Goal: Task Accomplishment & Management: Manage account settings

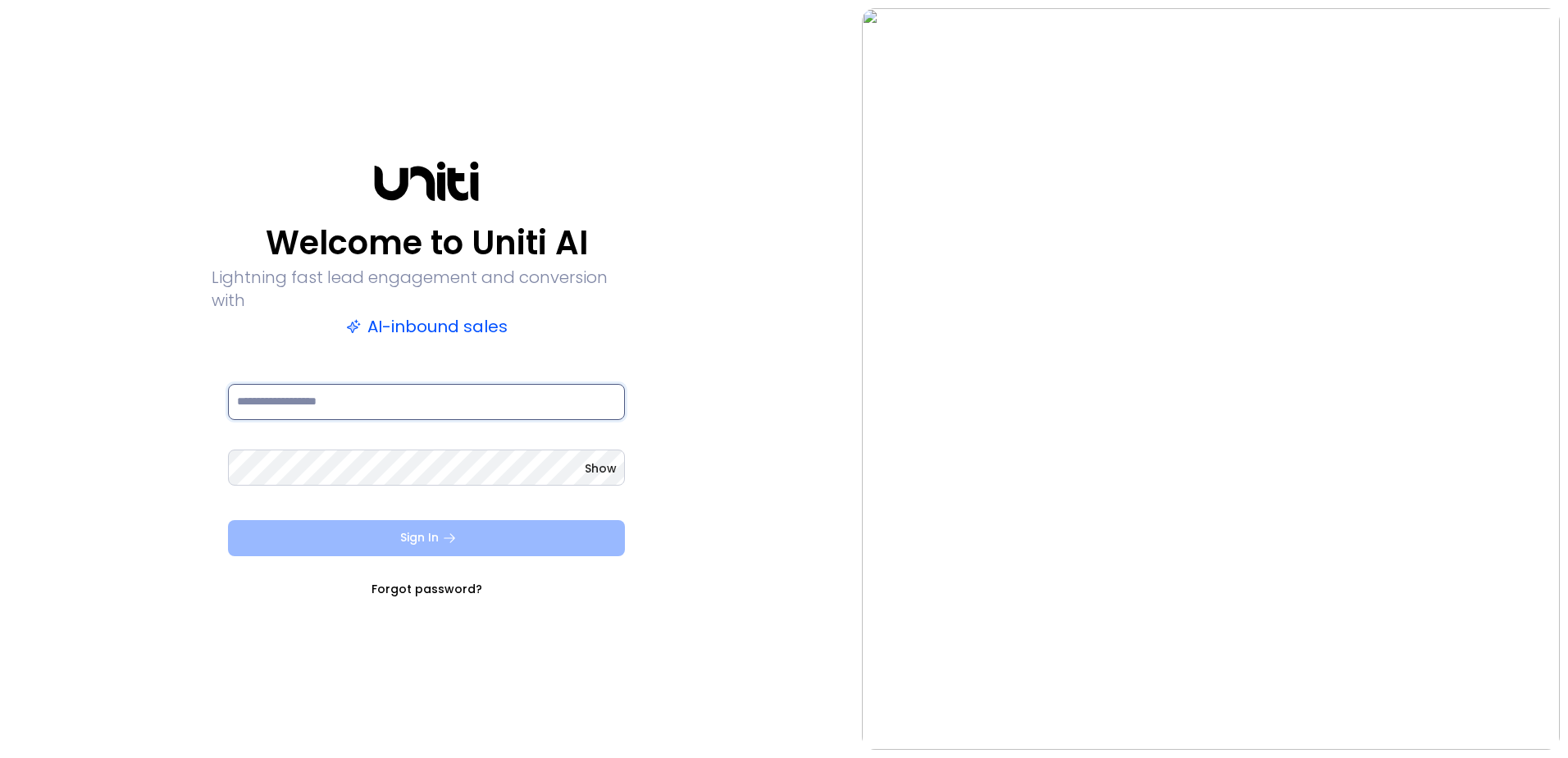
type input "**********"
click at [456, 543] on button "Sign In" at bounding box center [426, 538] width 397 height 36
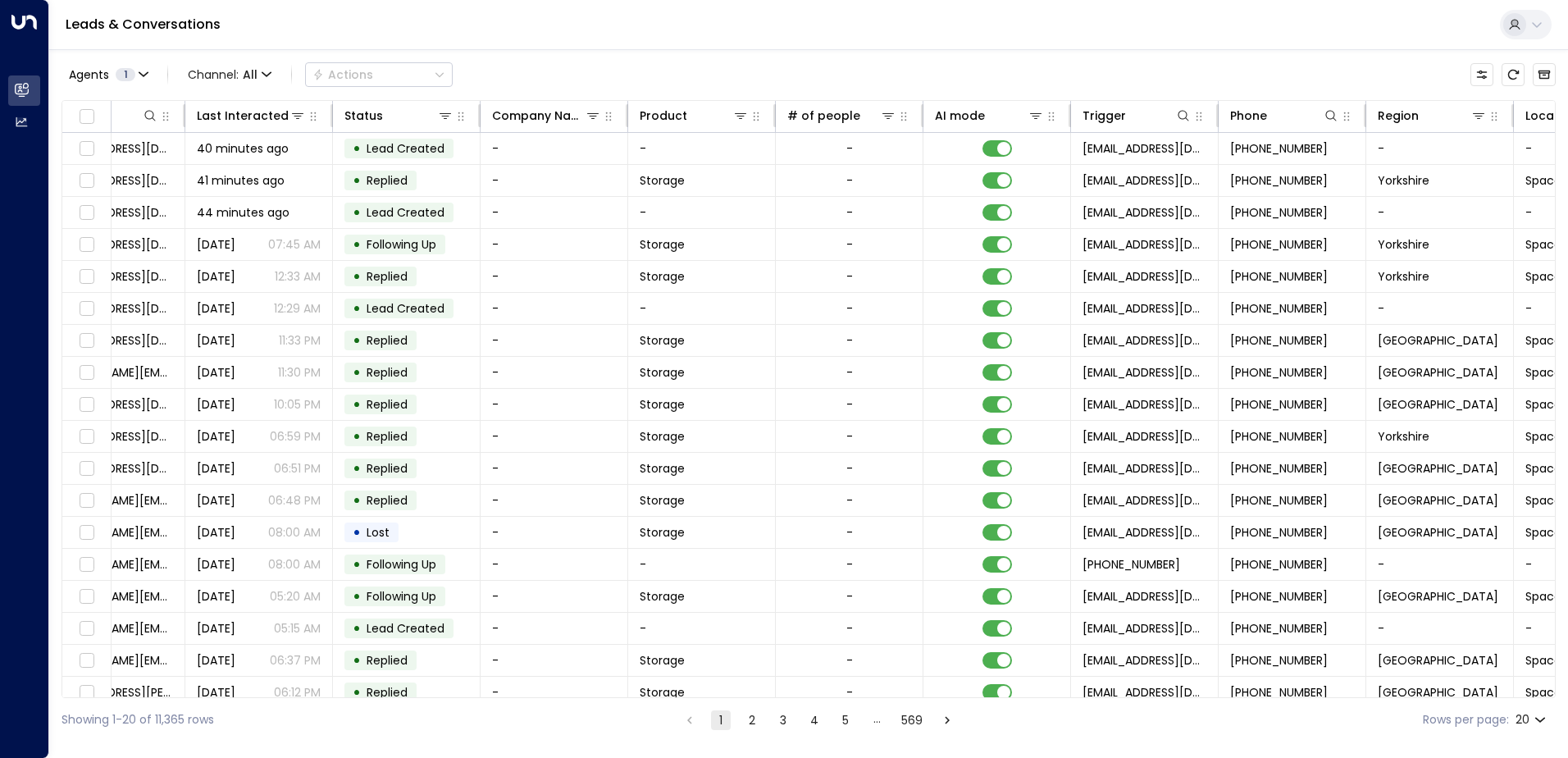
scroll to position [0, 335]
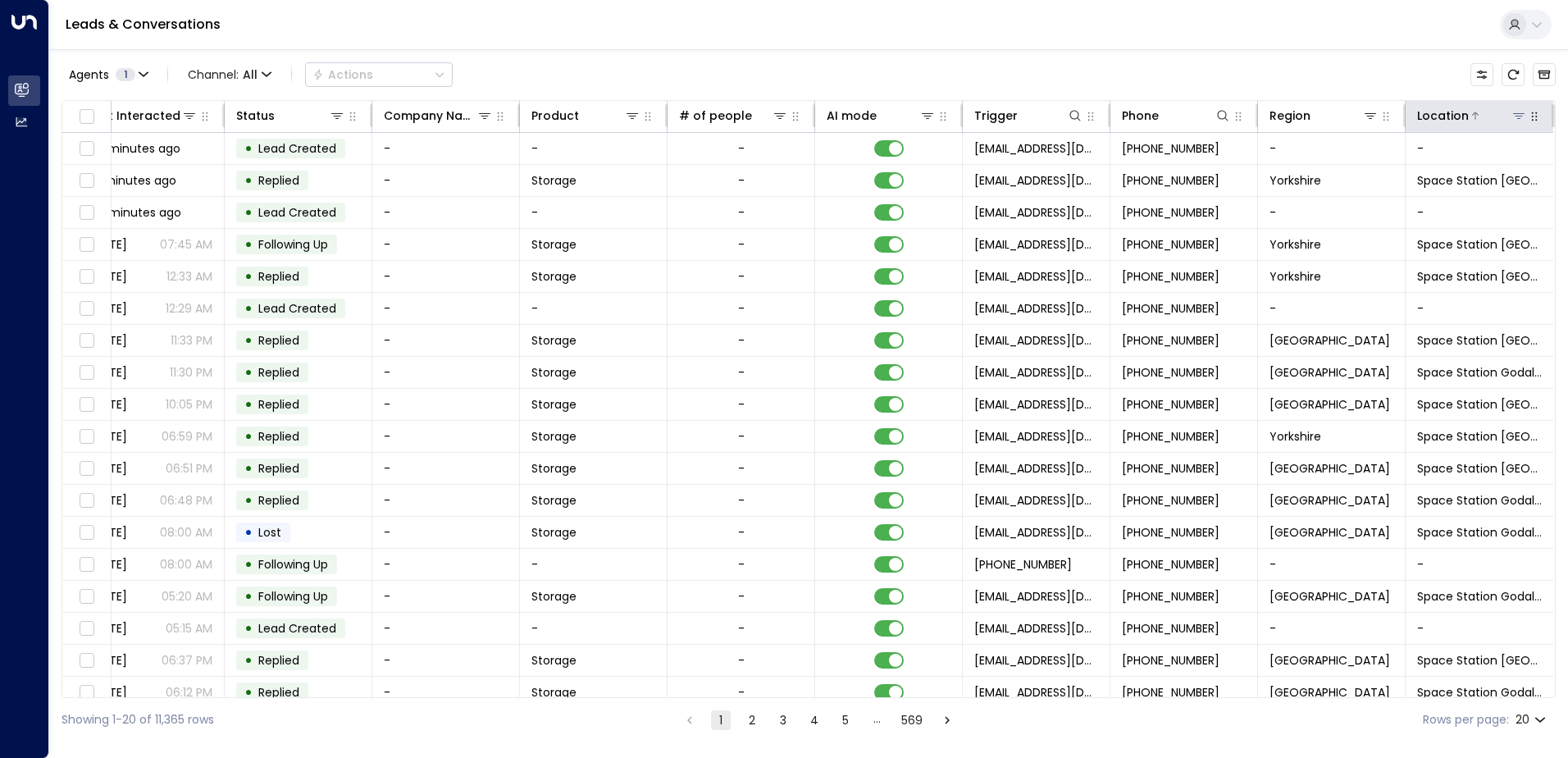
click at [1514, 114] on icon at bounding box center [1519, 116] width 12 height 6
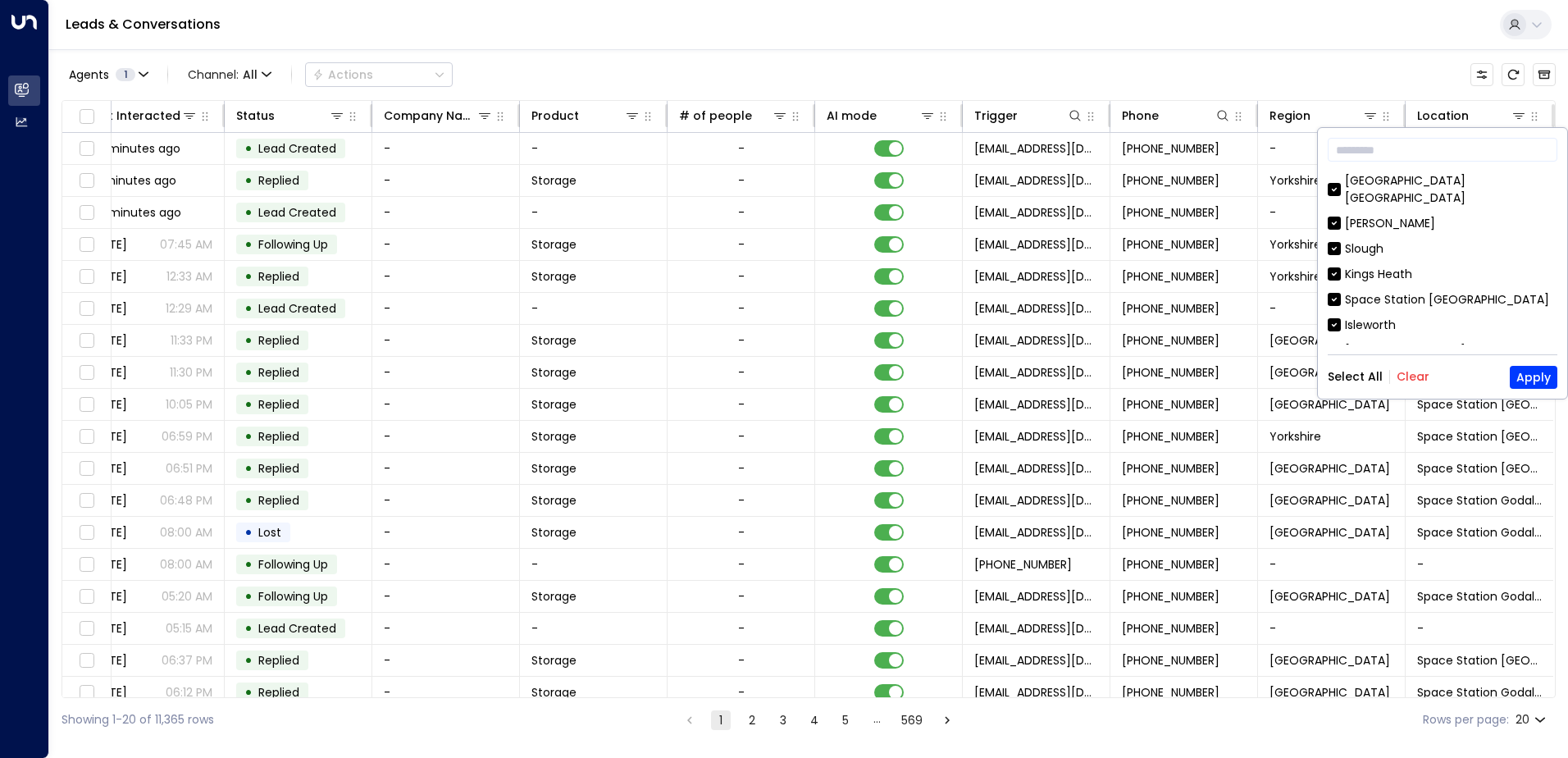
click at [1409, 379] on button "Clear" at bounding box center [1413, 376] width 33 height 13
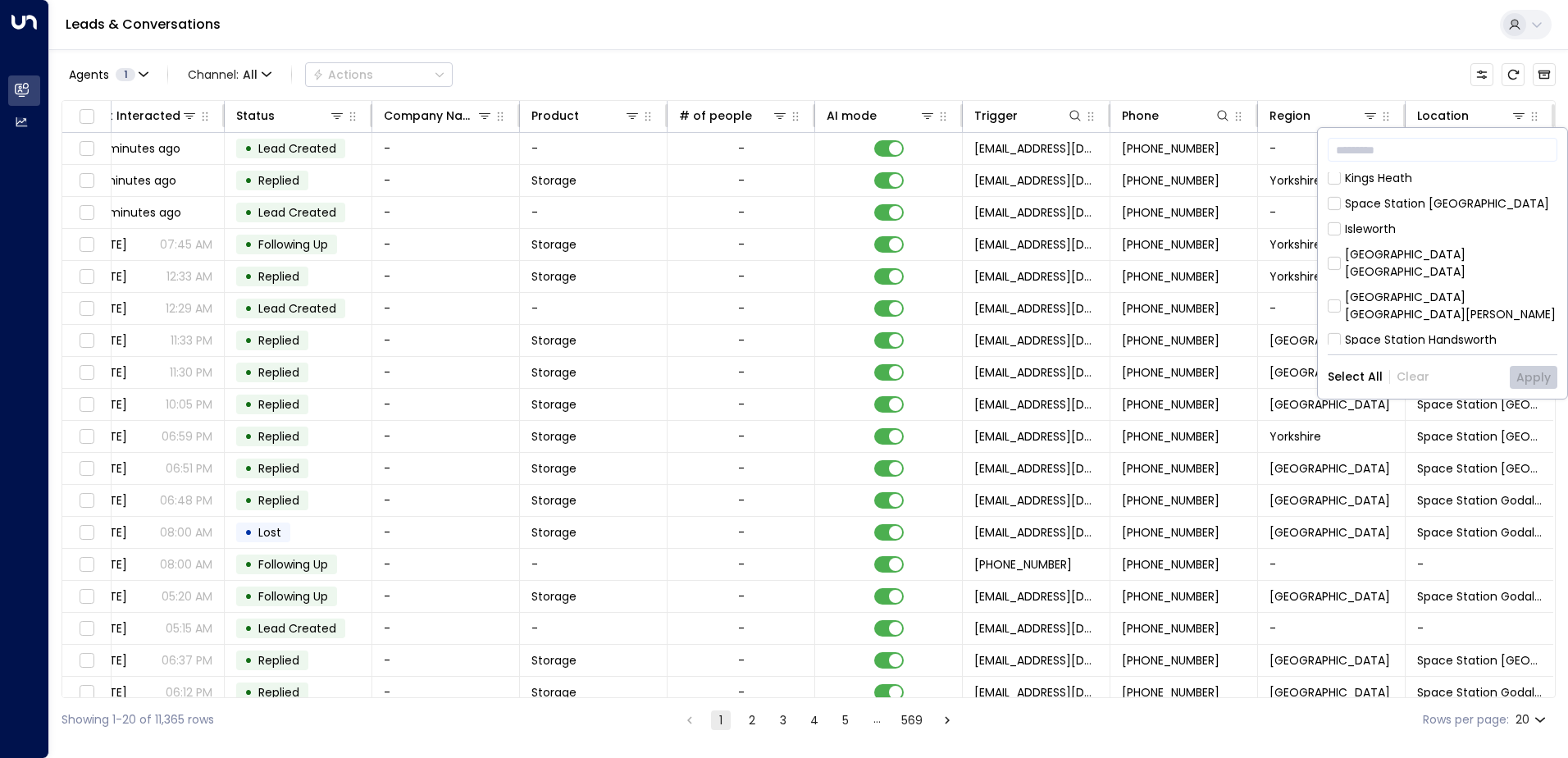
scroll to position [82, 0]
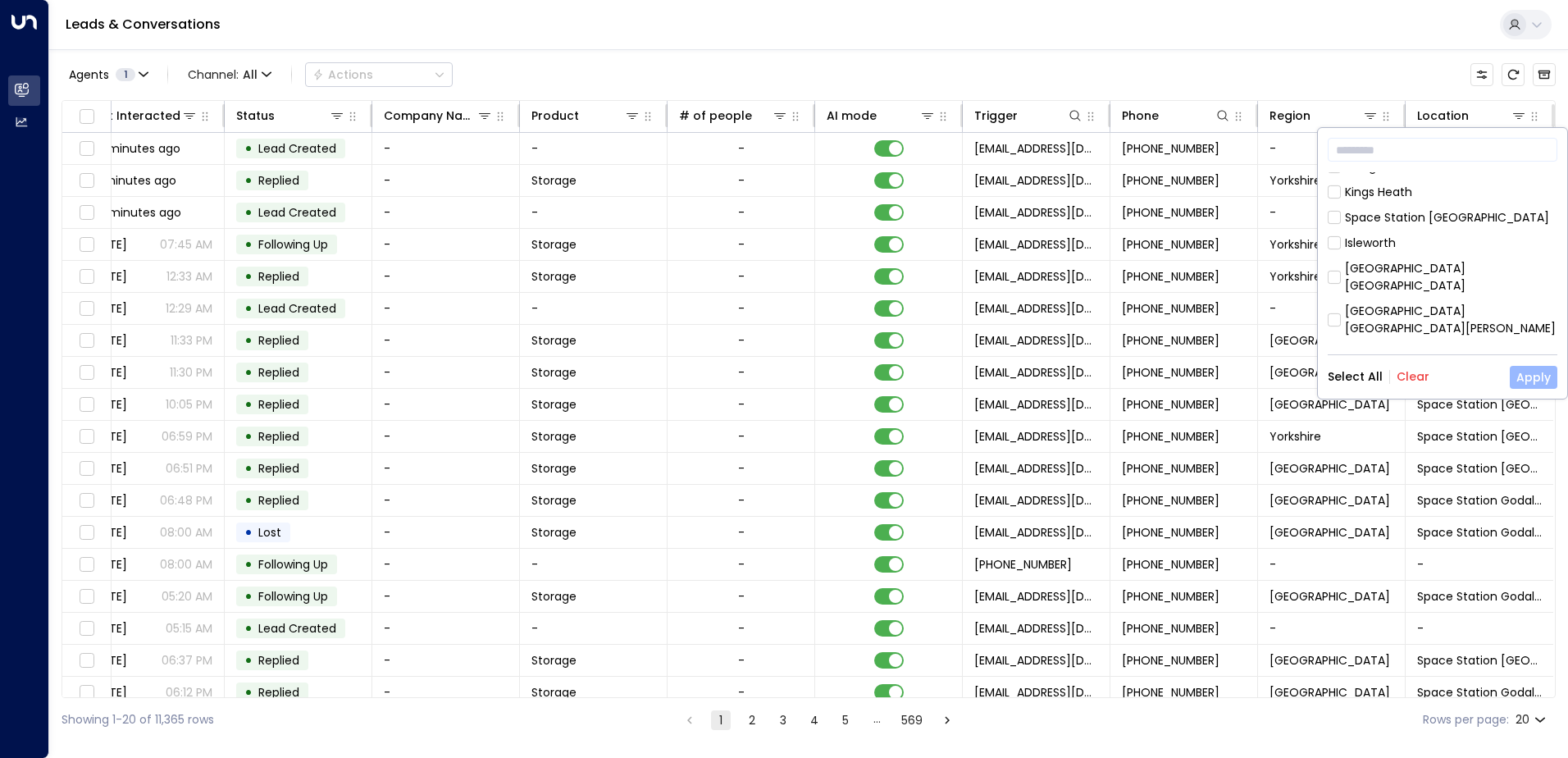
click at [1527, 377] on button "Apply" at bounding box center [1534, 377] width 48 height 23
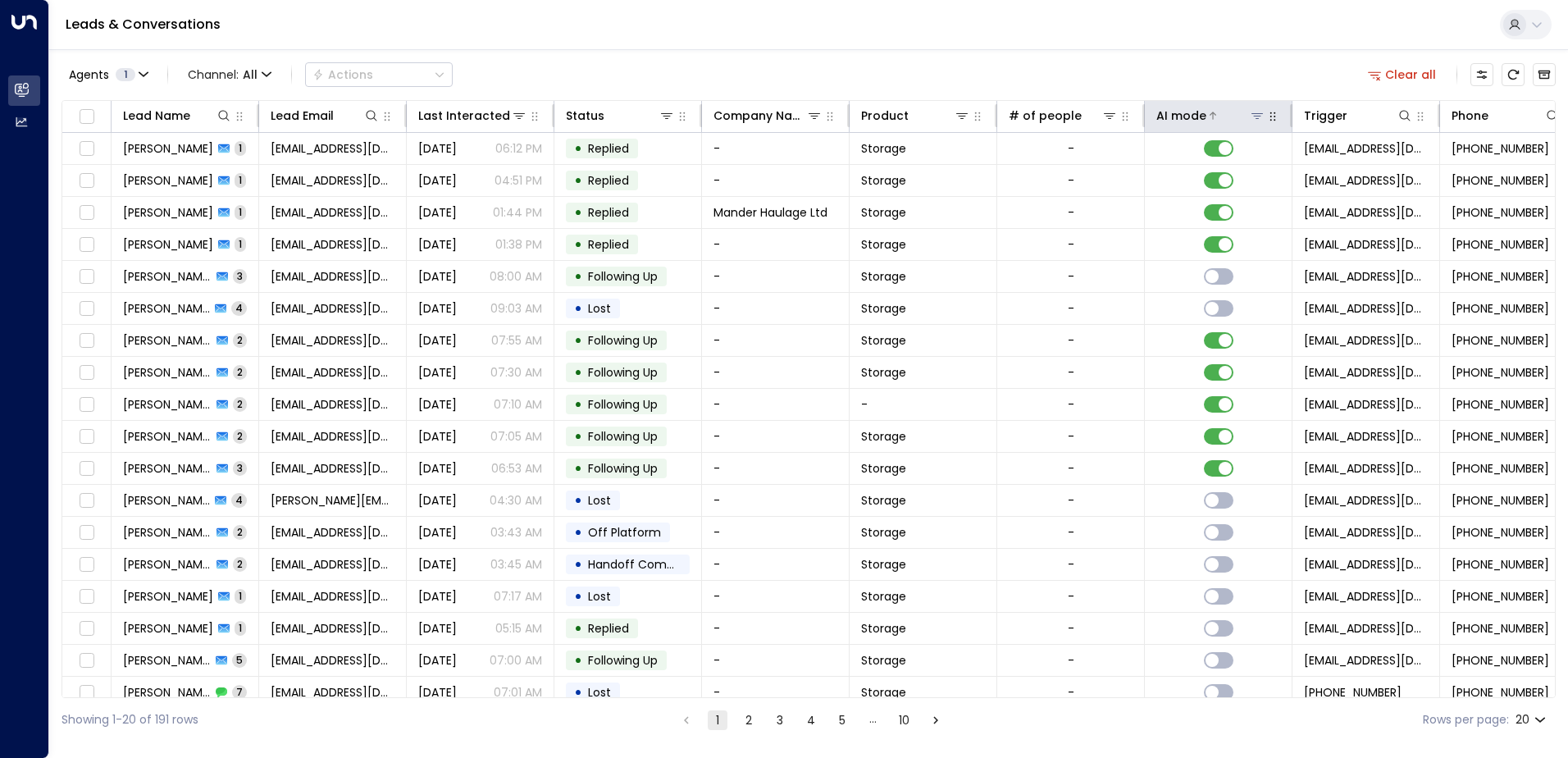
click at [1207, 117] on div at bounding box center [1236, 116] width 59 height 17
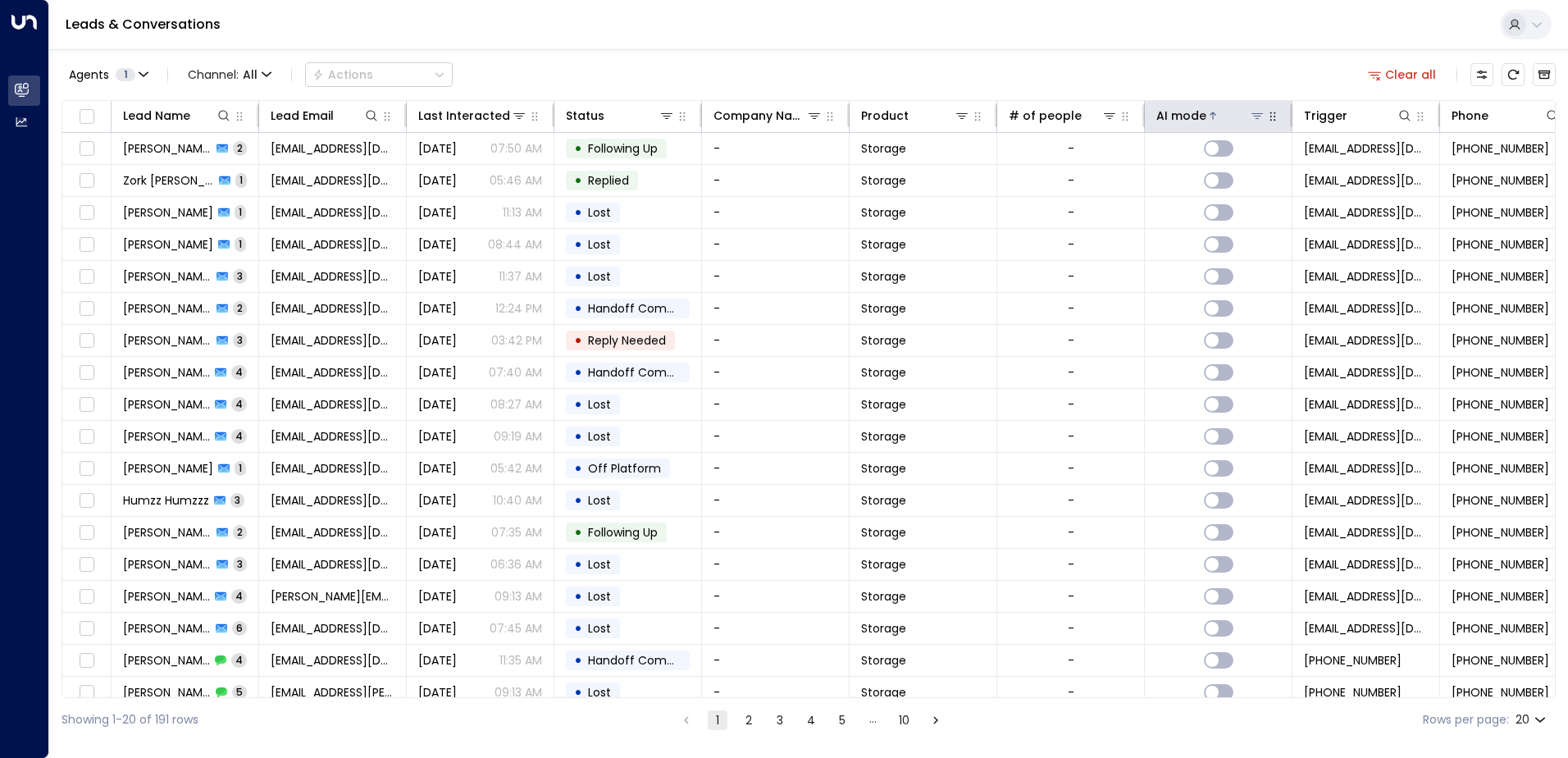
click at [1209, 117] on icon at bounding box center [1213, 116] width 10 height 10
